Goal: Find contact information: Find contact information

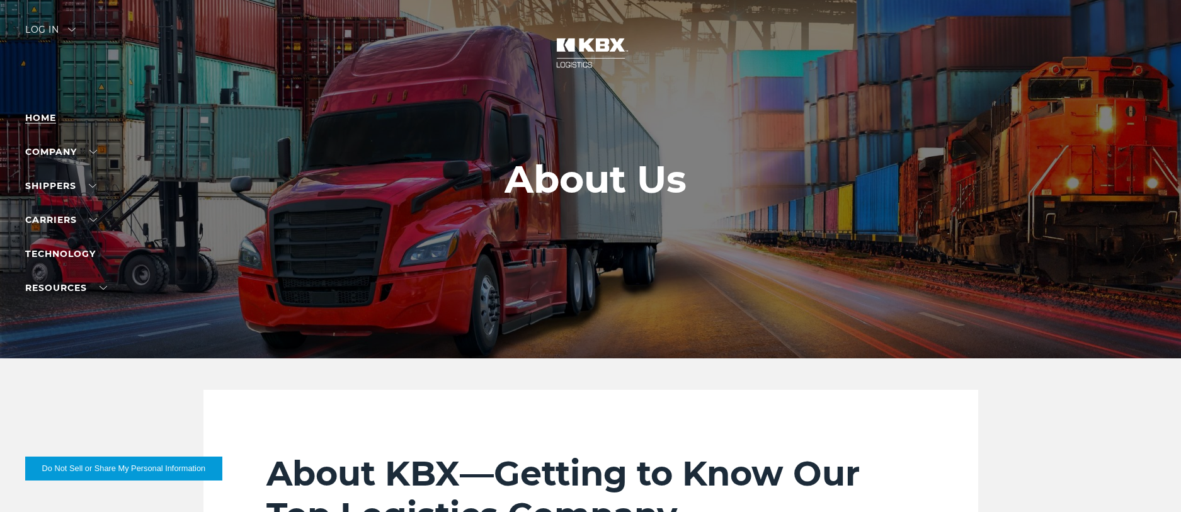
click at [42, 118] on link "Home" at bounding box center [40, 117] width 31 height 11
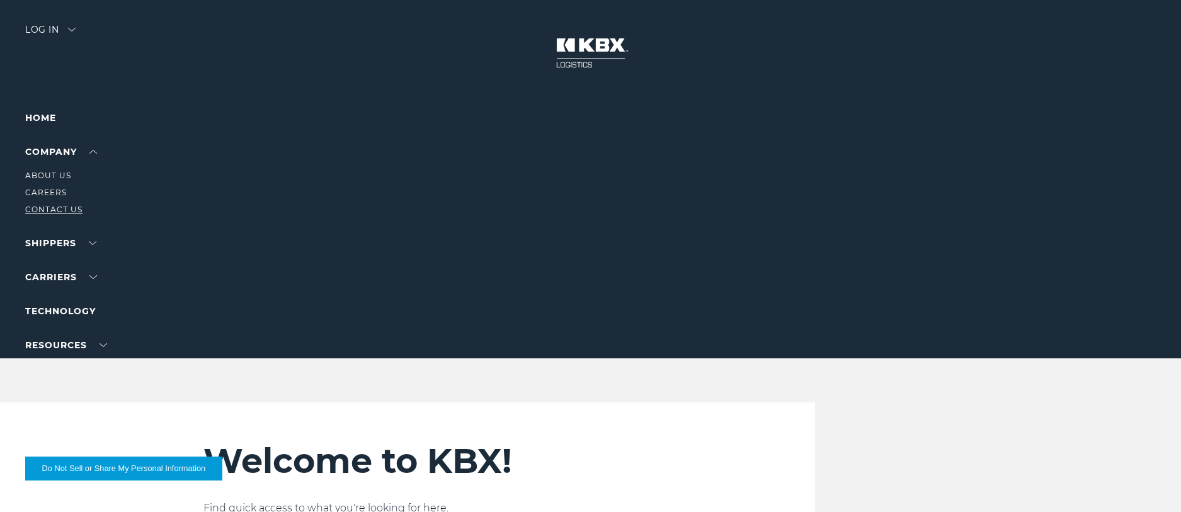
click at [50, 210] on link "Contact Us" at bounding box center [53, 209] width 57 height 9
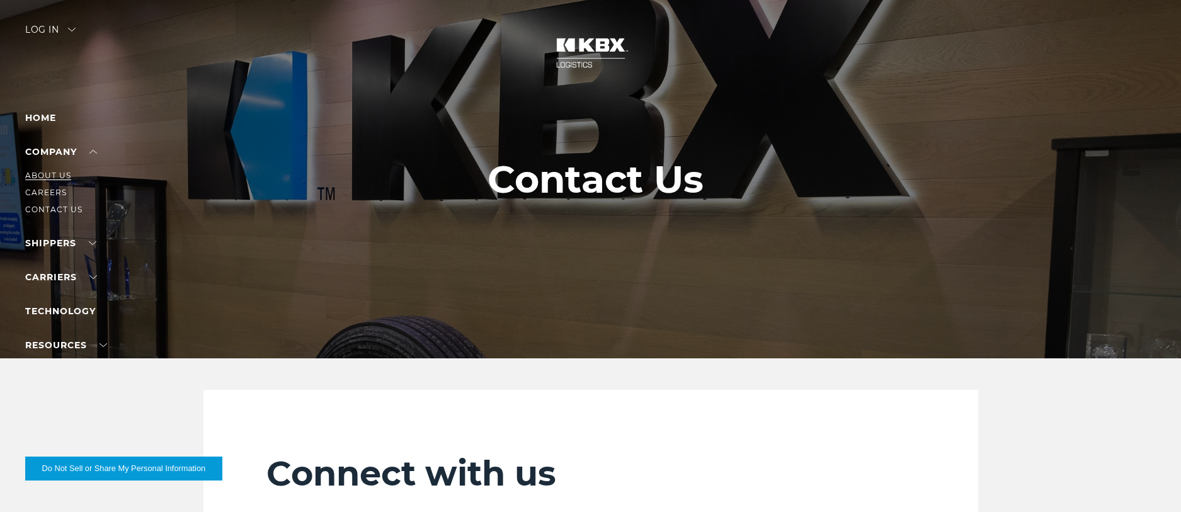
click at [55, 173] on link "About Us" at bounding box center [48, 175] width 46 height 9
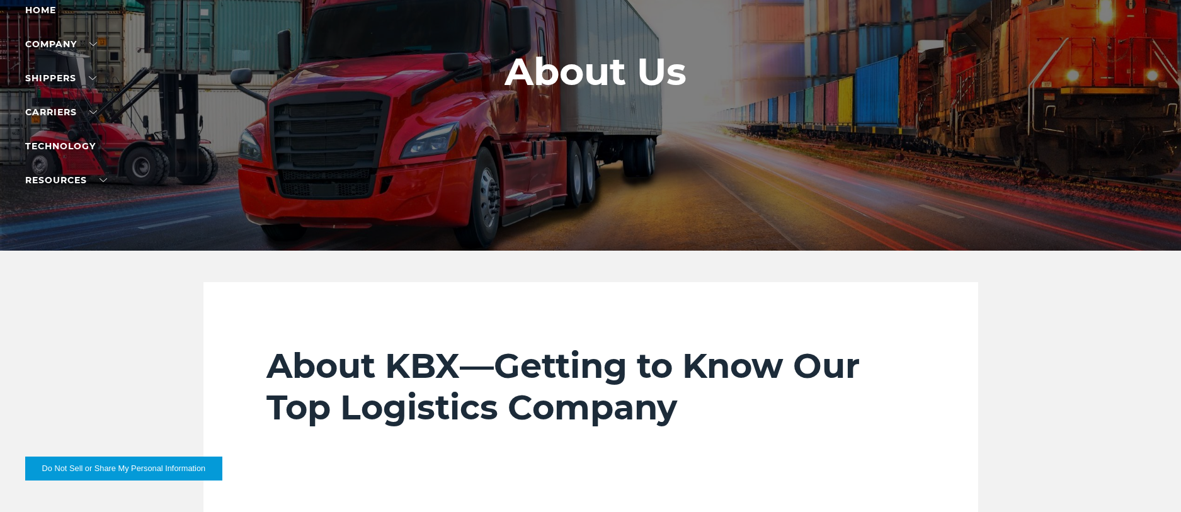
scroll to position [252, 0]
